Goal: Register for event/course

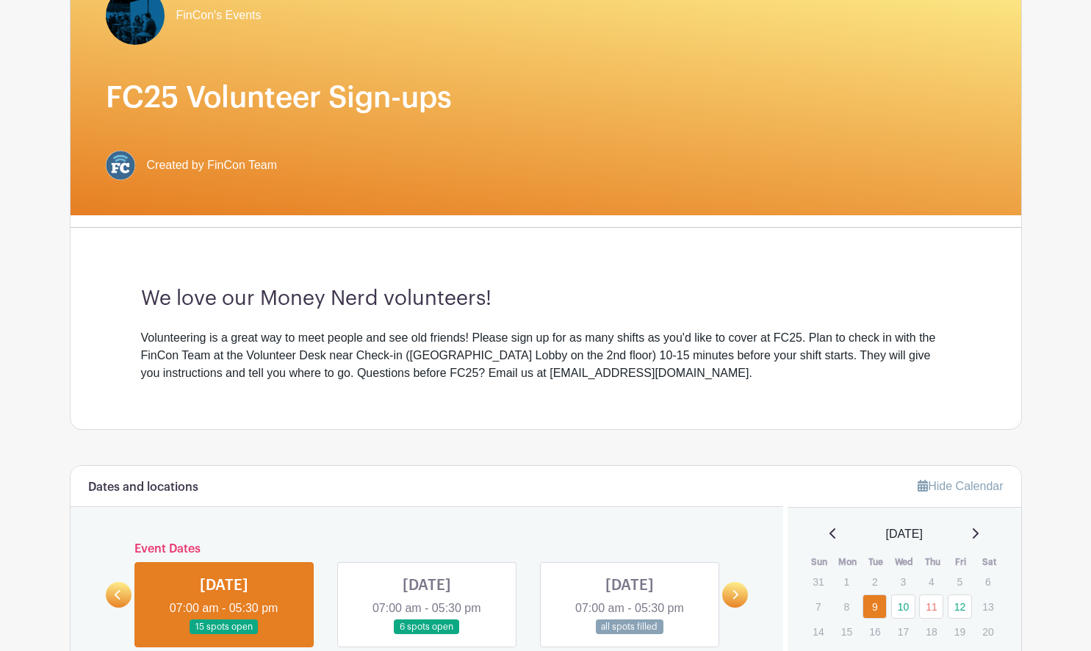
scroll to position [367, 0]
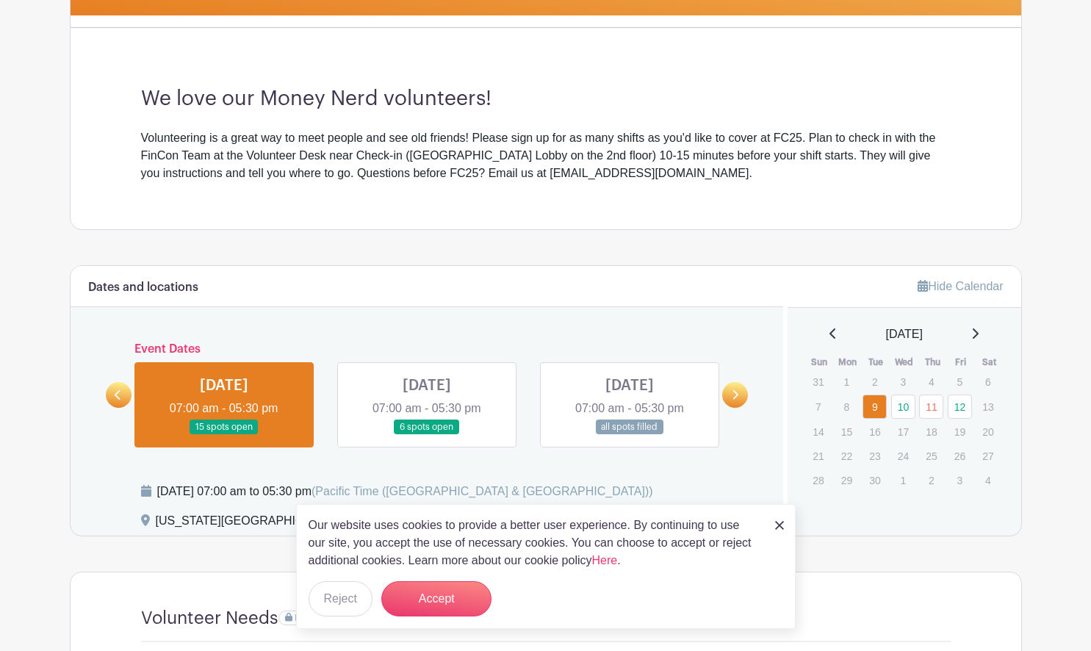
click at [427, 435] on link at bounding box center [427, 435] width 0 height 0
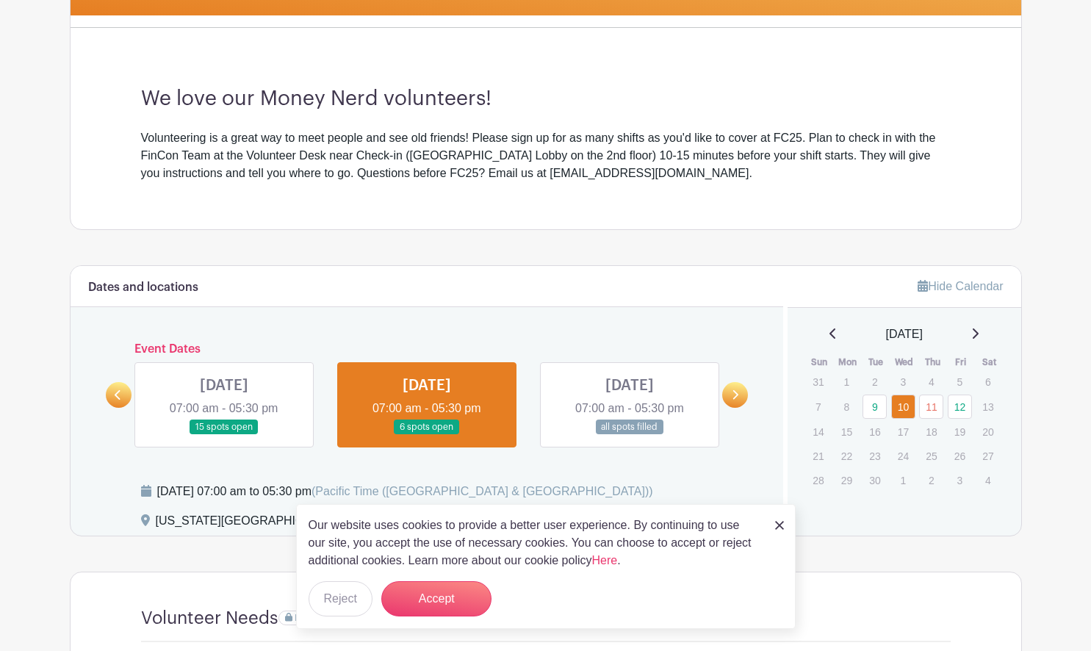
click at [224, 435] on link at bounding box center [224, 435] width 0 height 0
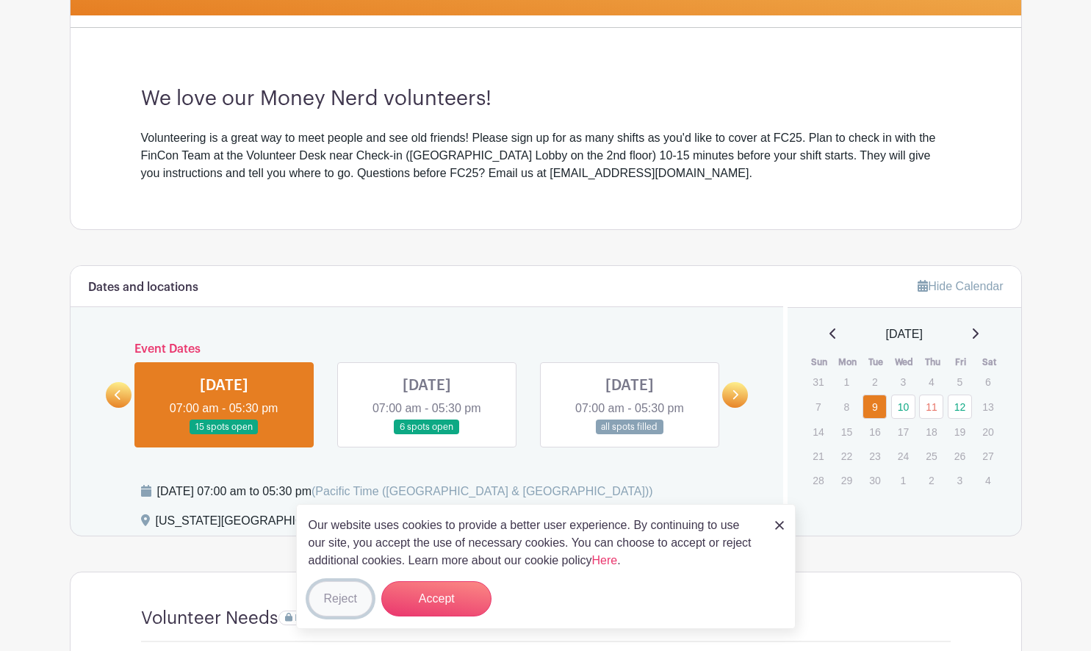
click at [328, 600] on button "Reject" at bounding box center [341, 598] width 64 height 35
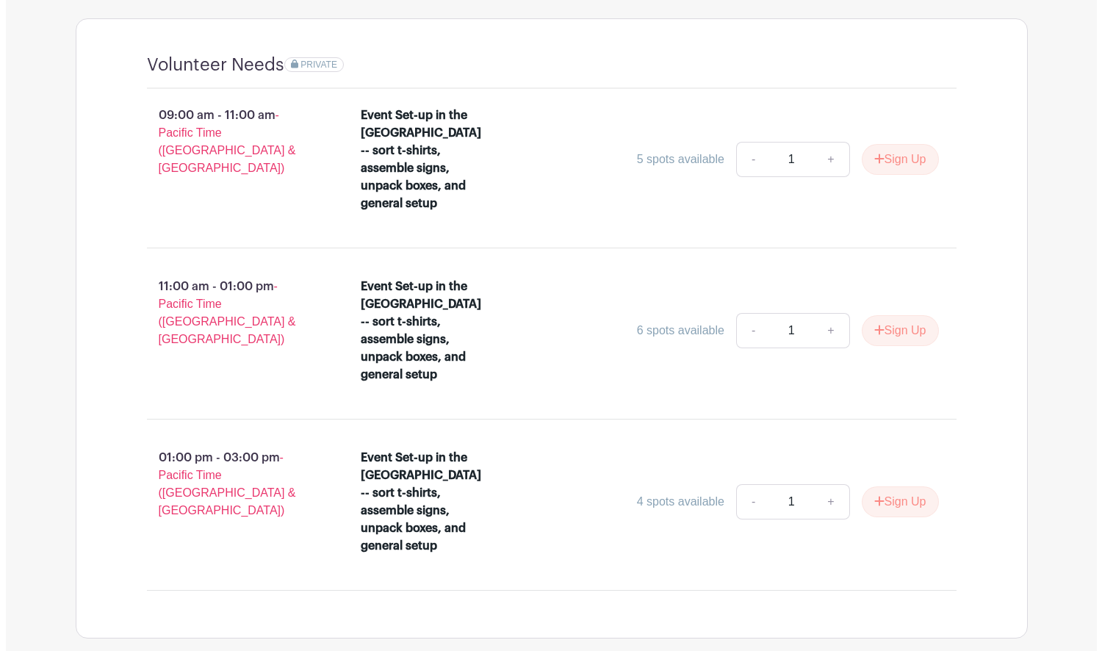
scroll to position [947, 0]
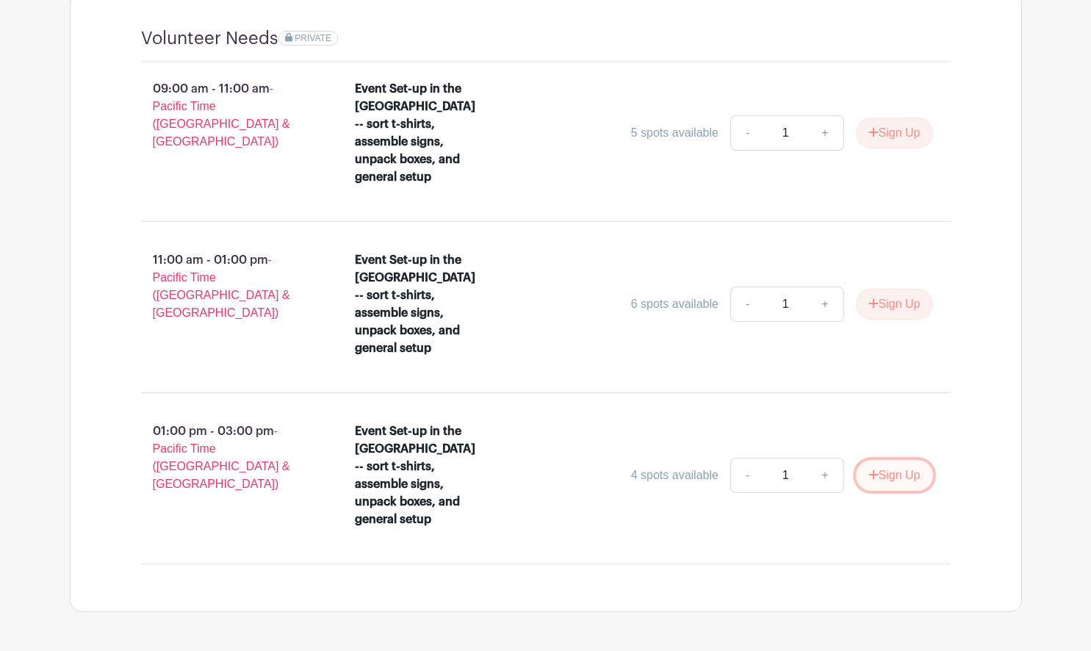
click at [905, 460] on button "Sign Up" at bounding box center [894, 475] width 77 height 31
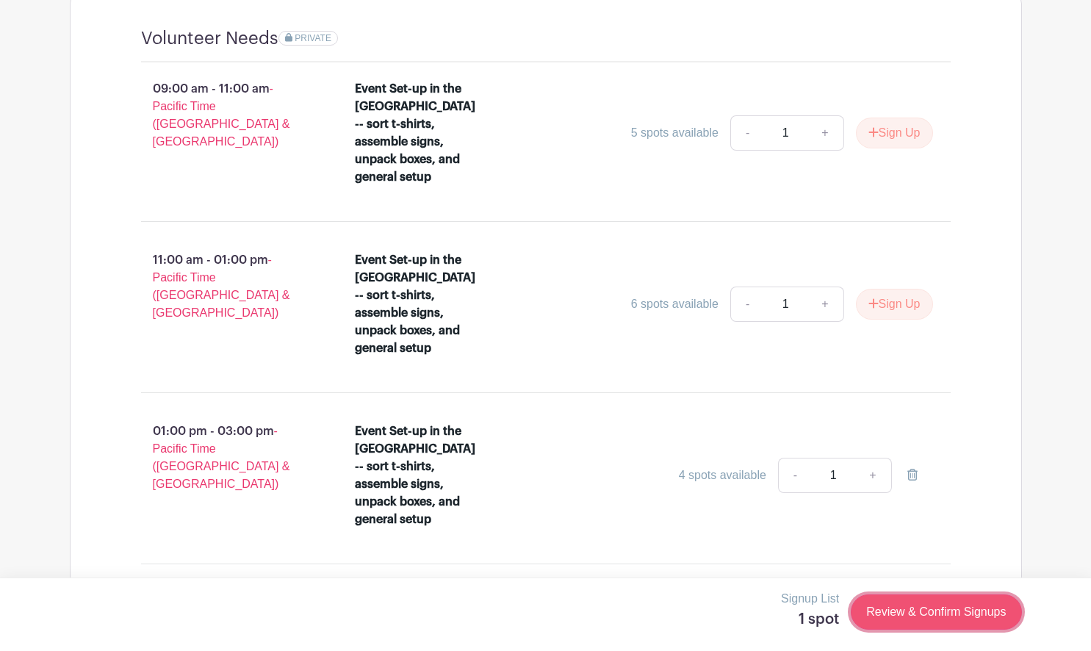
click at [939, 612] on link "Review & Confirm Signups" at bounding box center [936, 611] width 170 height 35
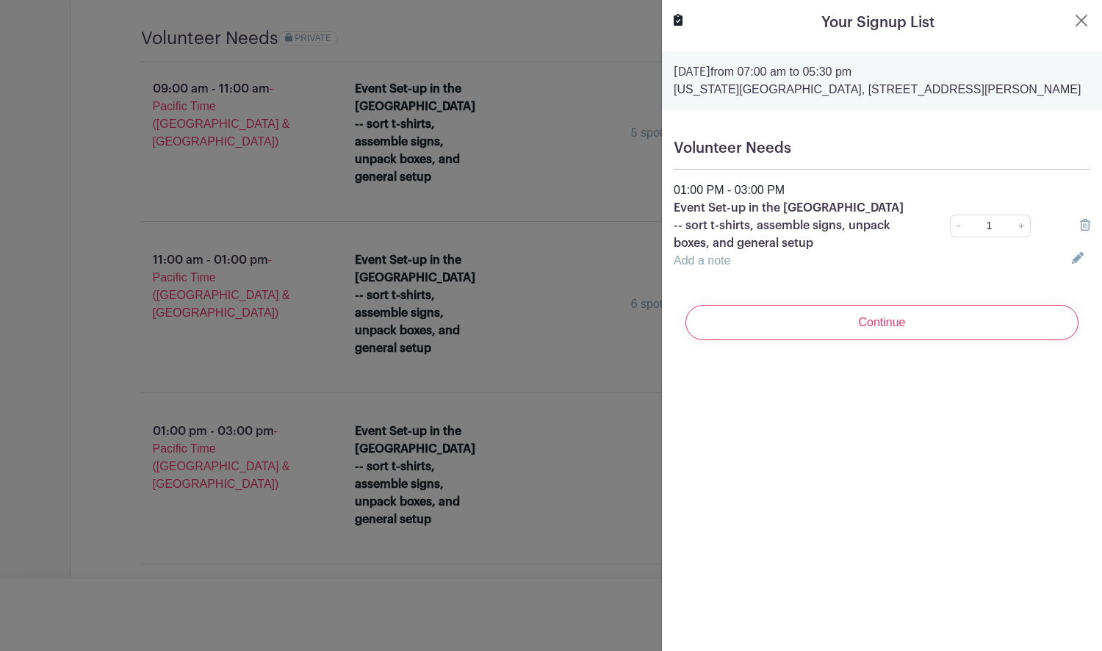
click at [1072, 264] on icon at bounding box center [1078, 258] width 12 height 12
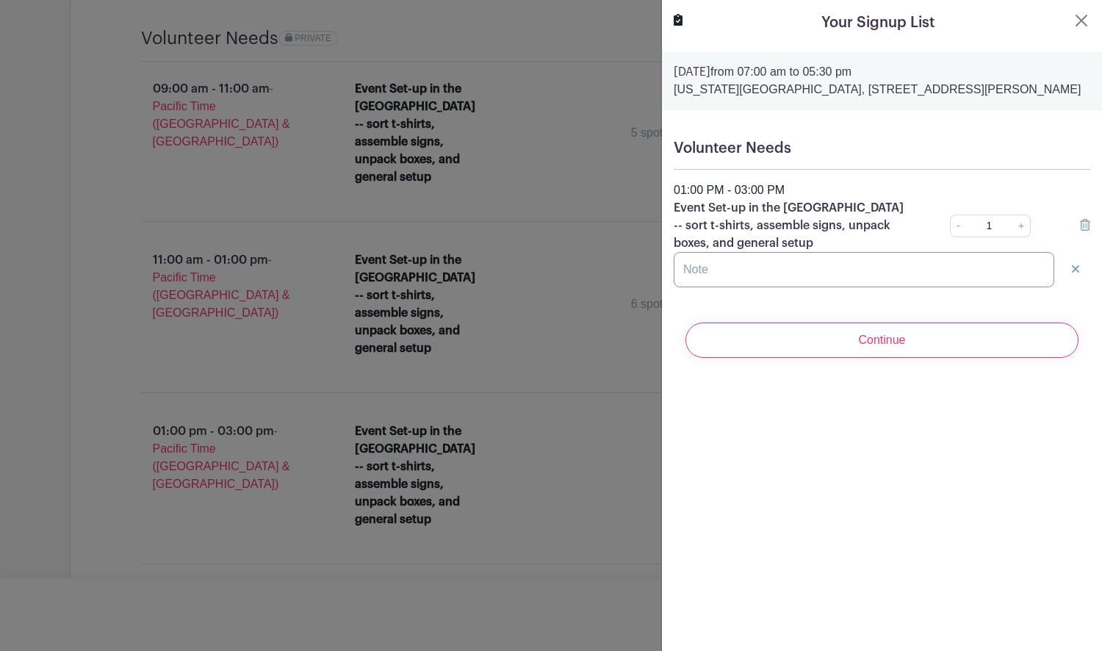
click at [984, 279] on input "text" at bounding box center [864, 269] width 381 height 35
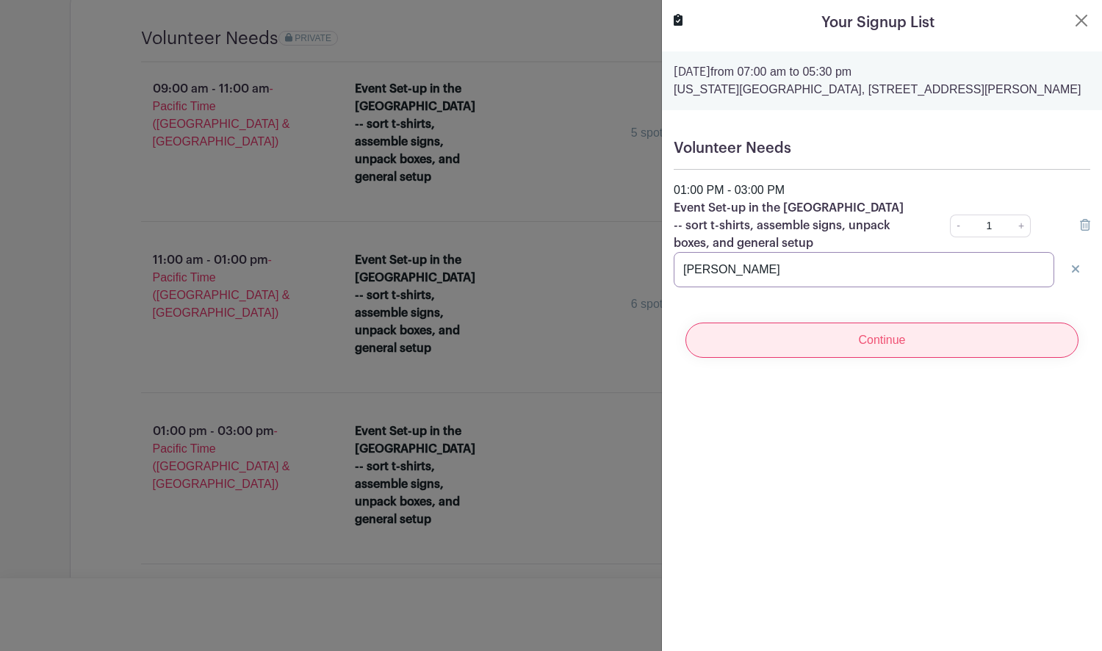
type input "[PERSON_NAME]"
click at [916, 350] on input "Continue" at bounding box center [882, 340] width 393 height 35
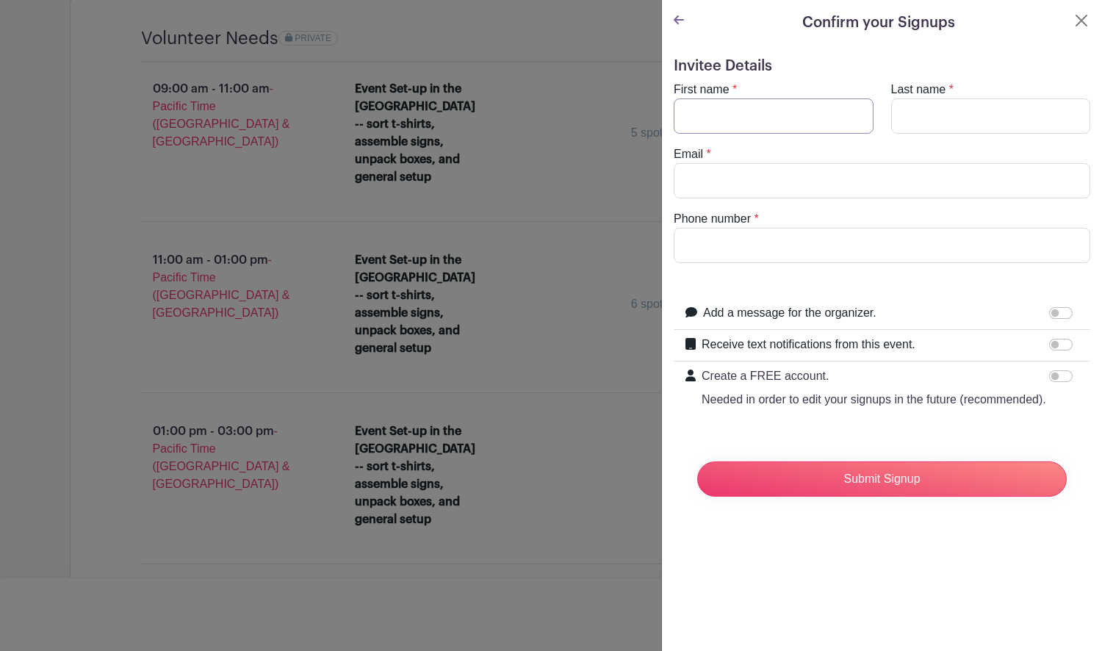
click at [764, 117] on input "First name" at bounding box center [774, 115] width 200 height 35
type input "JJ"
type input "[PERSON_NAME]"
type input "[EMAIL_ADDRESS][DOMAIN_NAME]"
drag, startPoint x: 797, startPoint y: 247, endPoint x: 525, endPoint y: 237, distance: 272.1
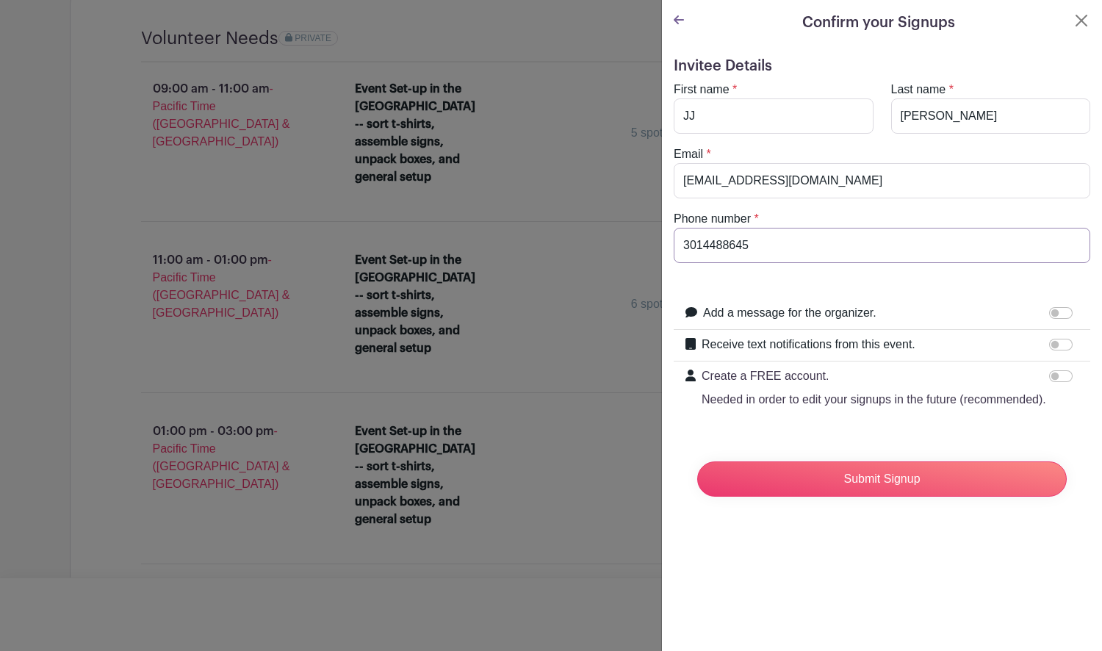
click at [525, 647] on div "Signup List 1 spot Review & Confirm Signups Confirm your Signups Invitee Detail…" at bounding box center [546, 647] width 952 height 0
type input "2549646474"
click at [1054, 378] on input "Create a FREE account. Needed in order to edit your signups in the future (reco…" at bounding box center [1061, 376] width 24 height 12
checkbox input "true"
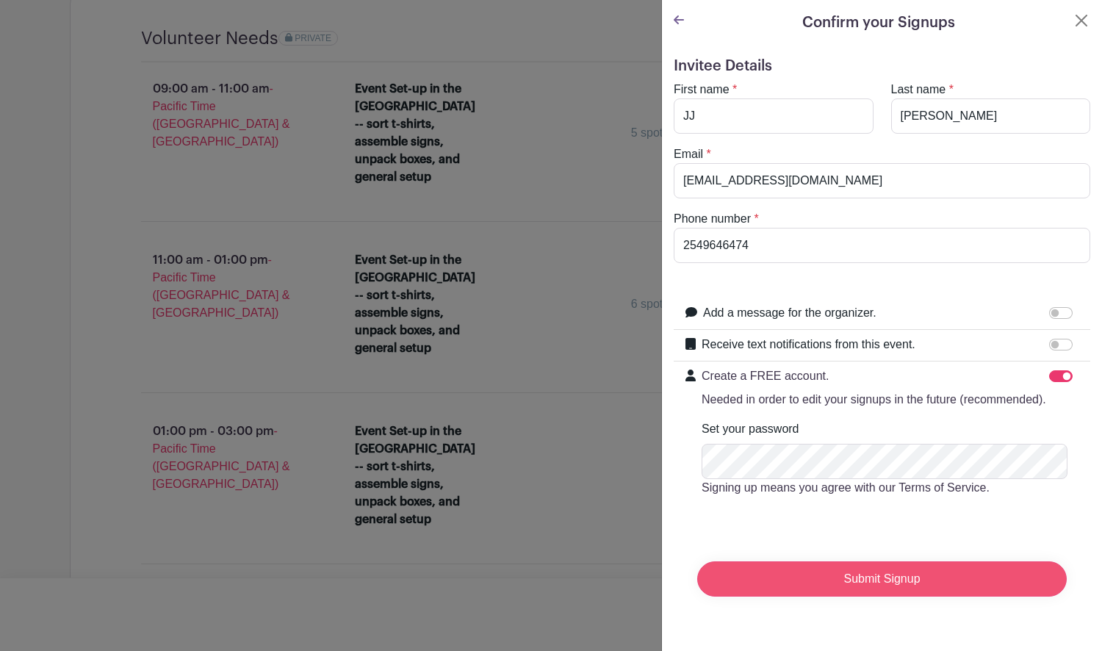
click at [869, 597] on input "Submit Signup" at bounding box center [882, 578] width 370 height 35
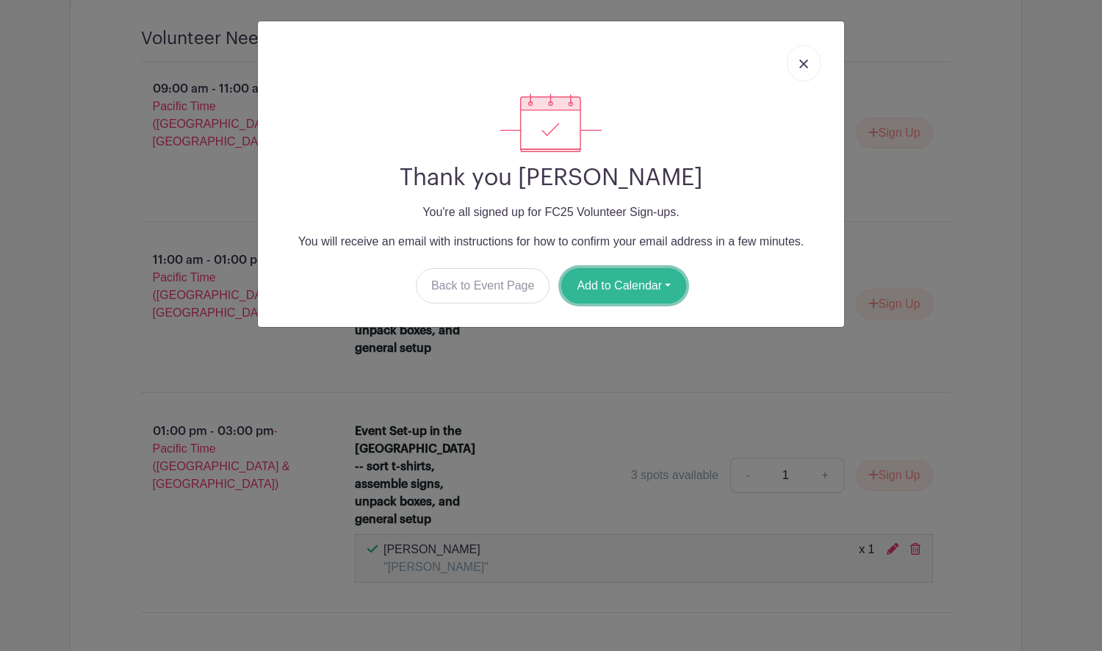
click at [609, 292] on button "Add to Calendar" at bounding box center [623, 285] width 125 height 35
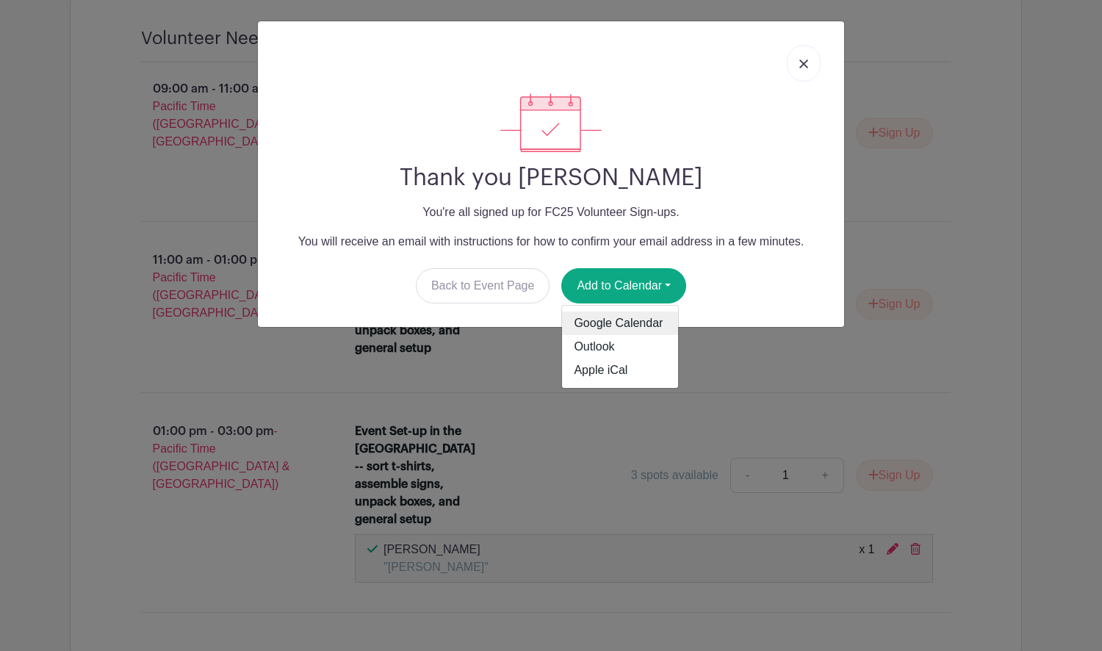
click at [642, 320] on link "Google Calendar" at bounding box center [620, 324] width 116 height 24
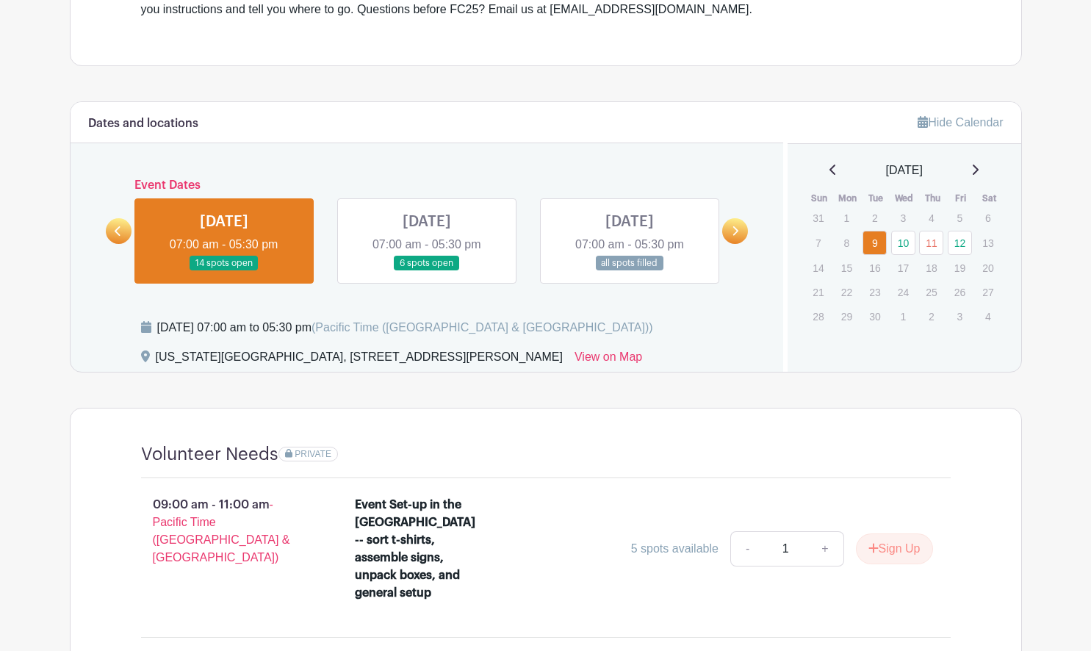
scroll to position [514, 0]
